Goal: Task Accomplishment & Management: Use online tool/utility

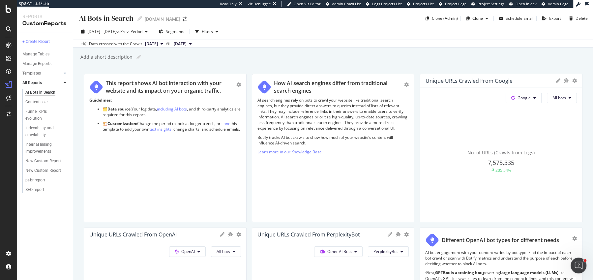
scroll to position [328, 0]
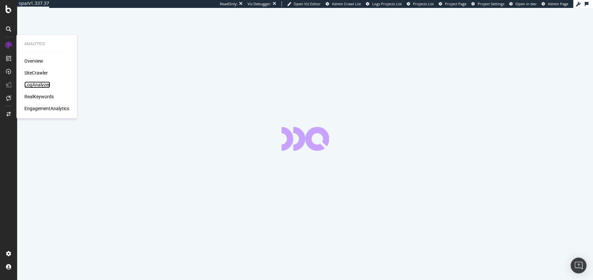
click at [45, 86] on div "LogAnalyzer" at bounding box center [37, 84] width 26 height 7
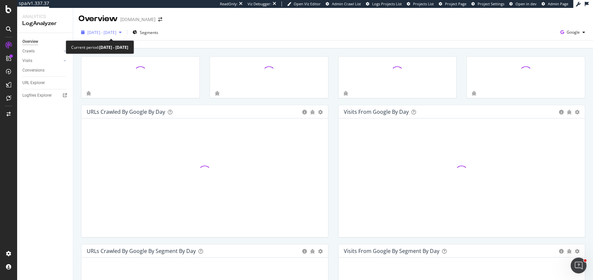
click at [111, 35] on span "[DATE] - [DATE]" at bounding box center [101, 33] width 29 height 6
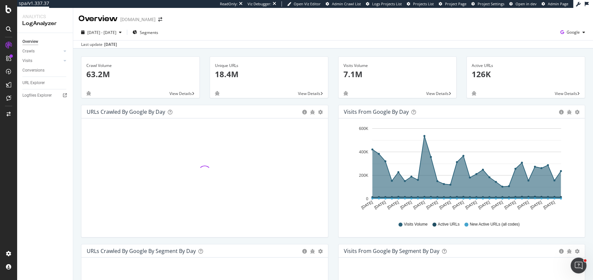
click at [286, 45] on div "Last update Sep. 22, 2025" at bounding box center [333, 44] width 520 height 8
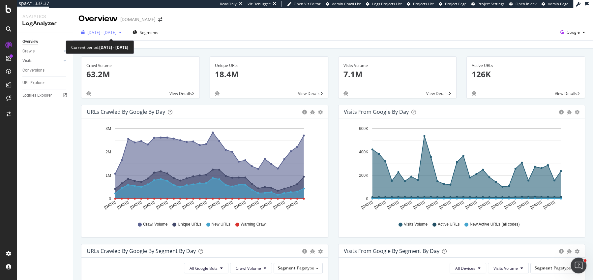
click at [113, 37] on div "2025 Aug. 22nd - Sep. 20th" at bounding box center [101, 32] width 46 height 10
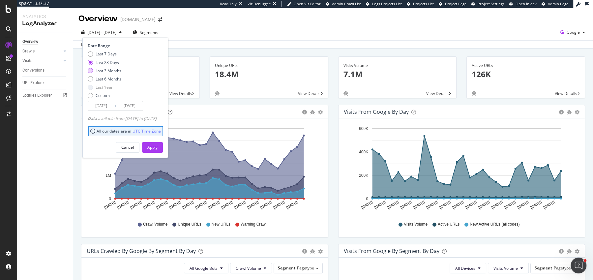
click at [110, 71] on div "Last 3 Months" at bounding box center [109, 71] width 26 height 6
type input "2025/06/21"
click at [158, 148] on div "Apply" at bounding box center [152, 147] width 10 height 6
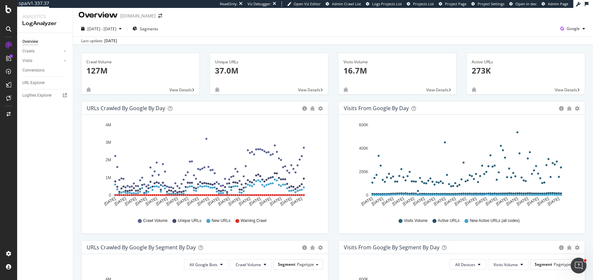
scroll to position [6, 0]
